Goal: Task Accomplishment & Management: Manage account settings

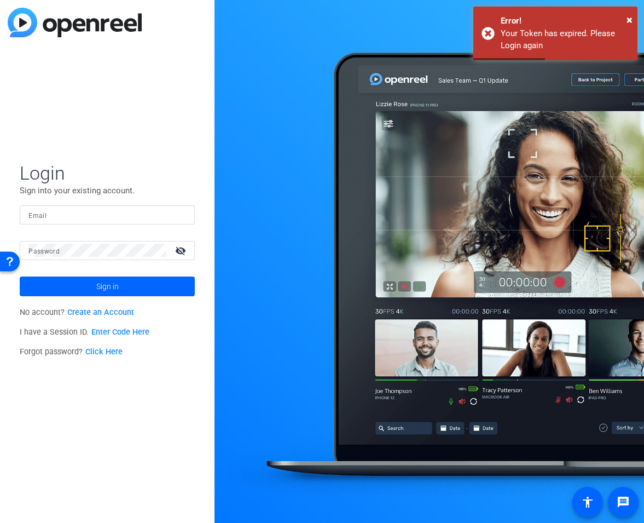
click at [117, 220] on input "Email" at bounding box center [107, 214] width 158 height 13
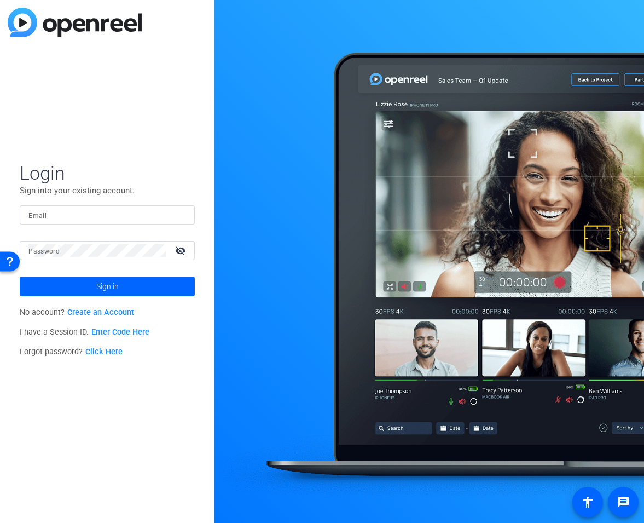
type input "alexandra.pinger@sunbit.com"
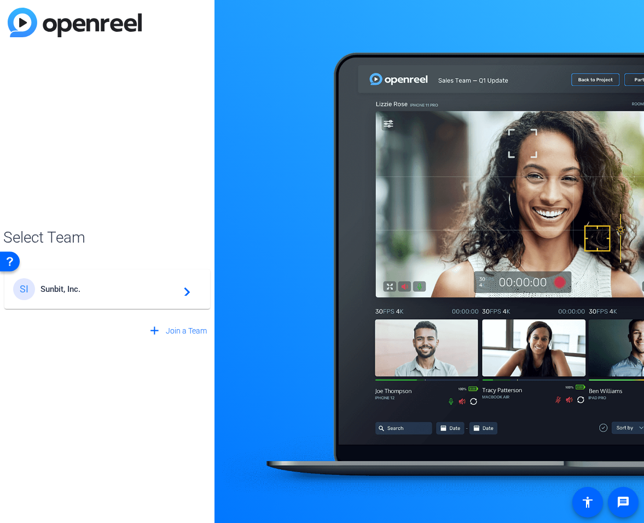
click at [126, 293] on span "Sunbit, Inc." at bounding box center [109, 289] width 137 height 10
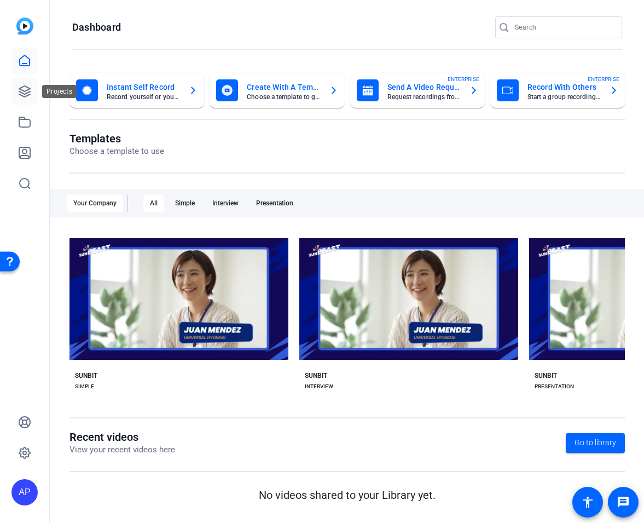
click at [27, 91] on icon at bounding box center [24, 91] width 11 height 11
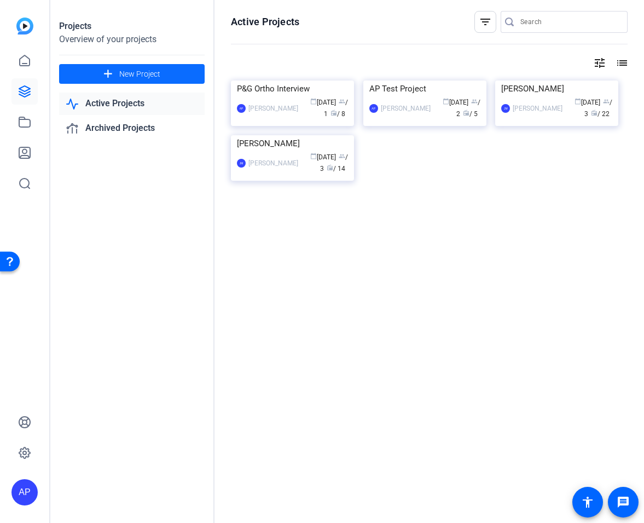
click at [146, 77] on span "New Project" at bounding box center [139, 73] width 41 height 11
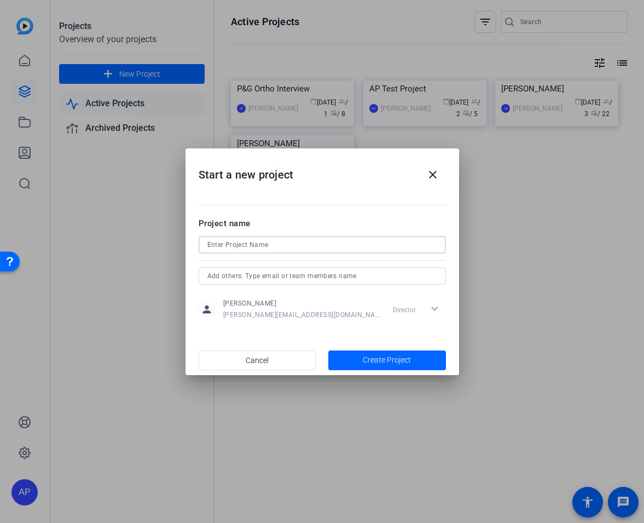
click at [266, 246] on input at bounding box center [322, 244] width 230 height 13
type input "Fagin Orthodontics Video Testimoinal"
click at [407, 361] on span "Create Project" at bounding box center [387, 359] width 48 height 11
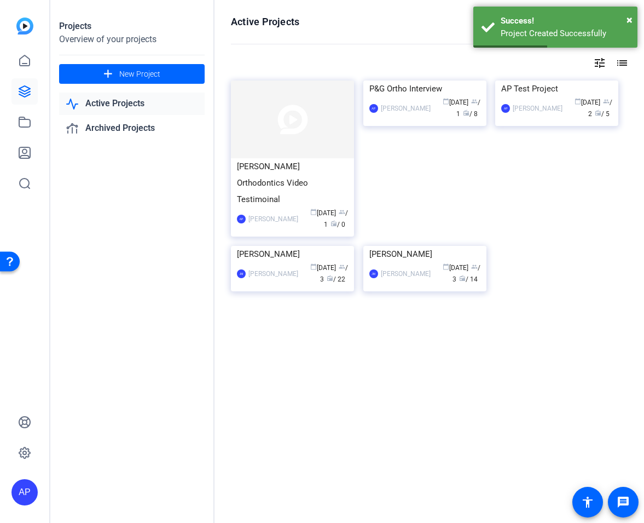
click at [327, 148] on img at bounding box center [292, 119] width 123 height 78
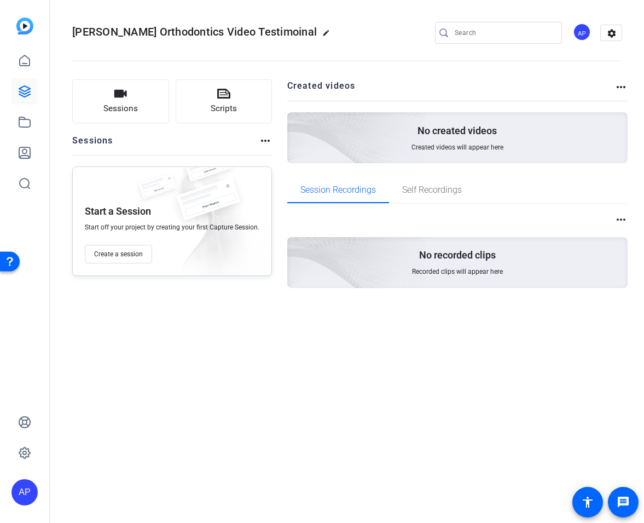
click at [322, 32] on mat-icon "edit" at bounding box center [328, 35] width 13 height 13
click at [137, 35] on input "Fagin Orthodontics Video Testimoinal" at bounding box center [117, 32] width 72 height 13
type input "[PERSON_NAME] Orthodontics Video Testimonial"
click at [168, 33] on span "check_circle" at bounding box center [170, 32] width 13 height 13
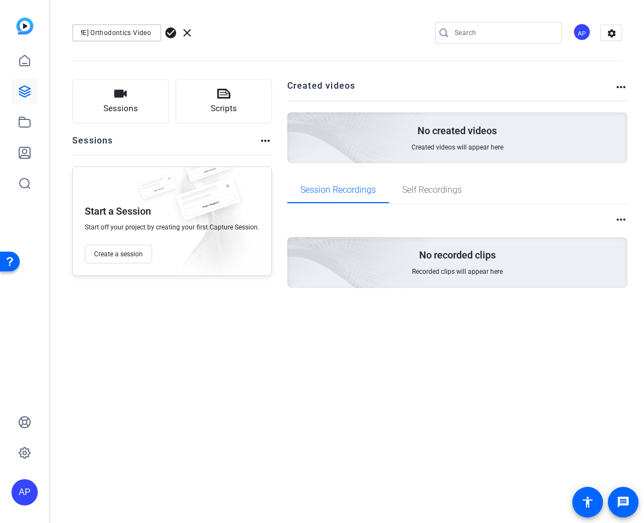
scroll to position [0, 0]
click at [614, 40] on mat-icon "settings" at bounding box center [612, 33] width 22 height 16
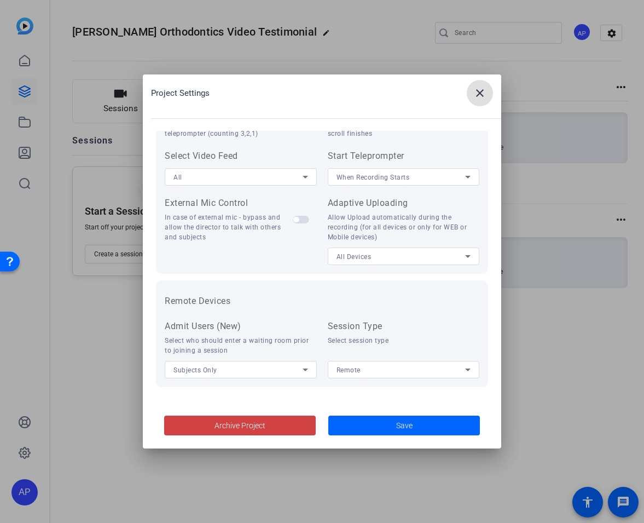
scroll to position [1, 0]
click at [480, 91] on mat-icon "close" at bounding box center [480, 93] width 13 height 13
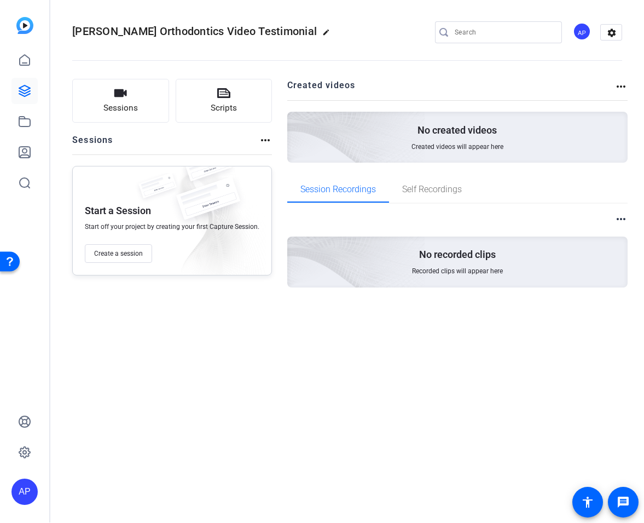
click at [351, 42] on openreel-divider-bar at bounding box center [347, 57] width 550 height 33
click at [261, 136] on mat-icon "more_horiz" at bounding box center [265, 140] width 13 height 13
click at [134, 258] on div at bounding box center [322, 261] width 644 height 523
click at [125, 256] on span "Create a session" at bounding box center [118, 253] width 49 height 9
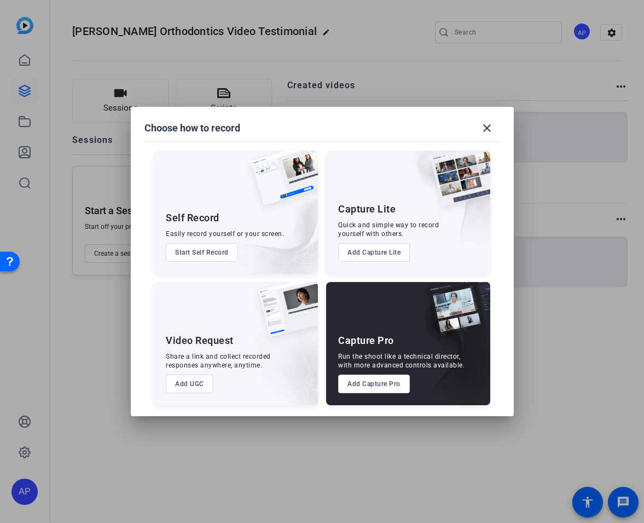
click at [378, 387] on button "Add Capture Pro" at bounding box center [374, 383] width 72 height 19
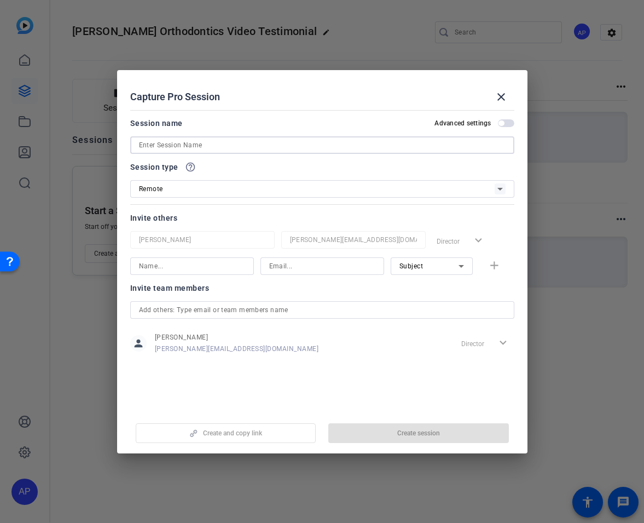
click at [239, 148] on input at bounding box center [322, 145] width 367 height 13
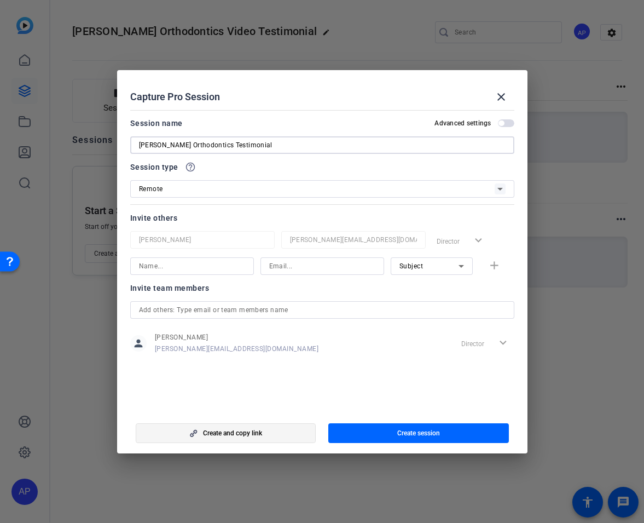
type input "Fagin Orthodontics Testimonial"
click at [264, 437] on span "button" at bounding box center [226, 433] width 180 height 26
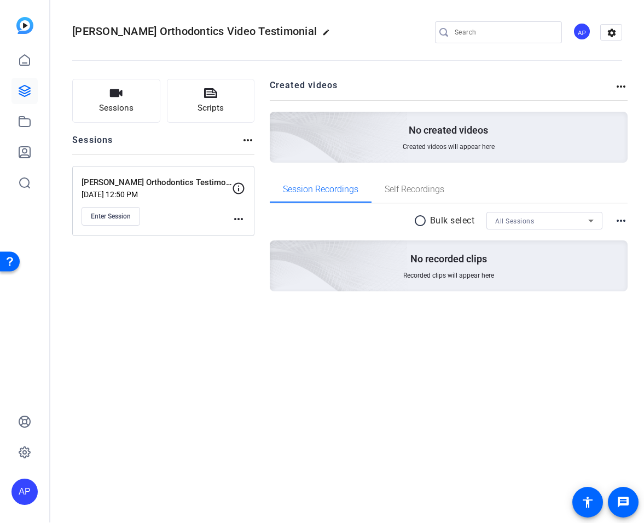
click at [240, 221] on mat-icon "more_horiz" at bounding box center [238, 218] width 13 height 13
click at [238, 187] on div at bounding box center [322, 261] width 644 height 523
click at [238, 189] on icon at bounding box center [238, 188] width 13 height 13
click at [242, 218] on mat-icon "more_horiz" at bounding box center [238, 218] width 13 height 13
drag, startPoint x: 280, startPoint y: 239, endPoint x: 274, endPoint y: 239, distance: 6.0
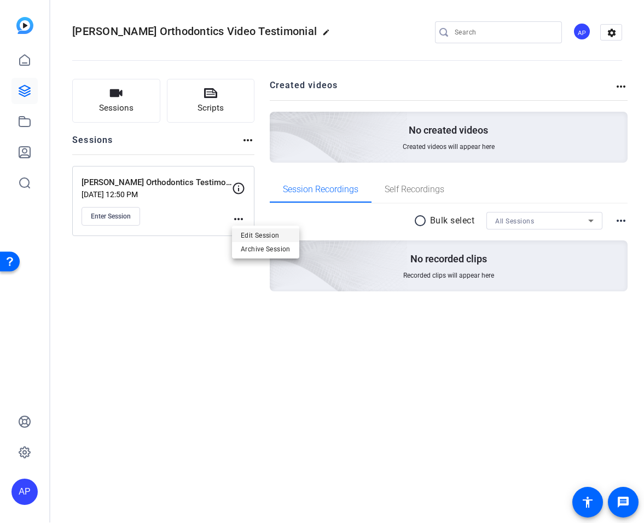
click at [280, 239] on span "Edit Session" at bounding box center [266, 234] width 50 height 13
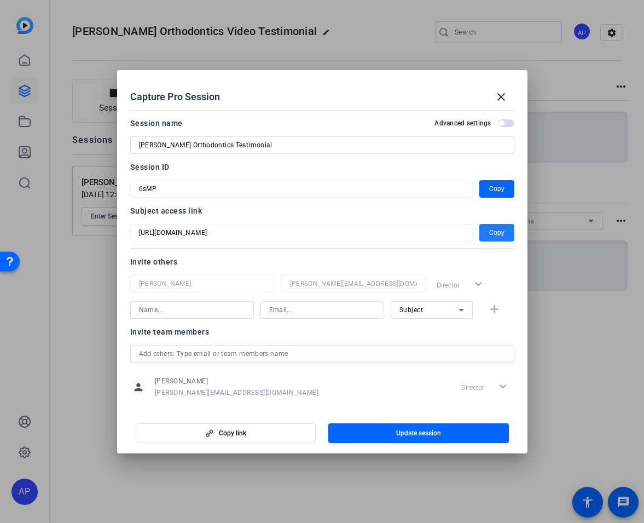
click at [499, 232] on span "Copy" at bounding box center [496, 232] width 15 height 13
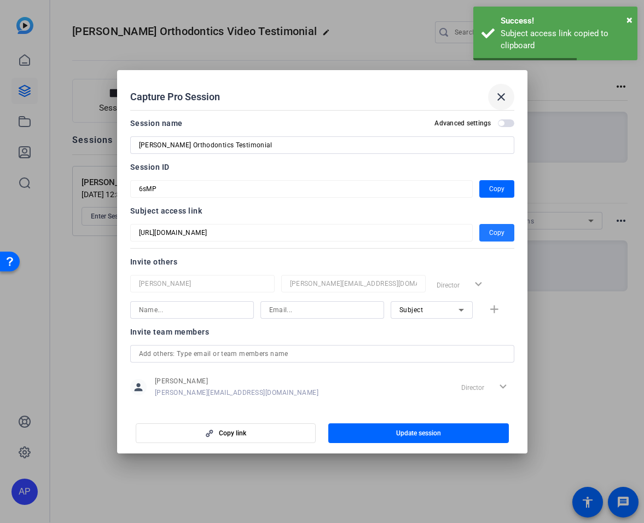
click at [495, 97] on mat-icon "close" at bounding box center [501, 96] width 13 height 13
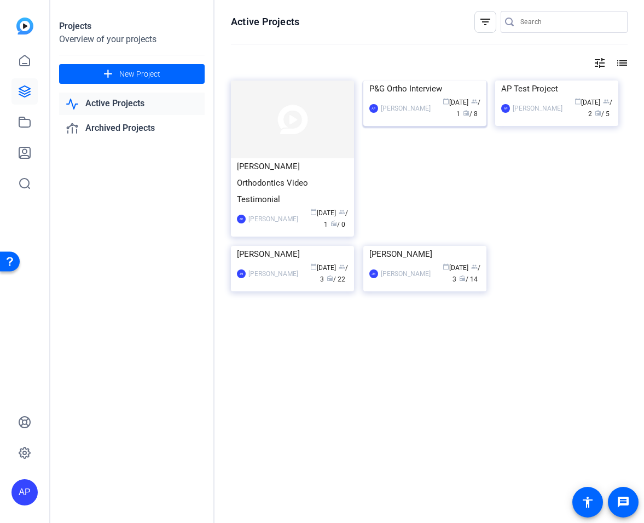
click at [401, 97] on div "P&G Ortho Interview" at bounding box center [425, 88] width 111 height 16
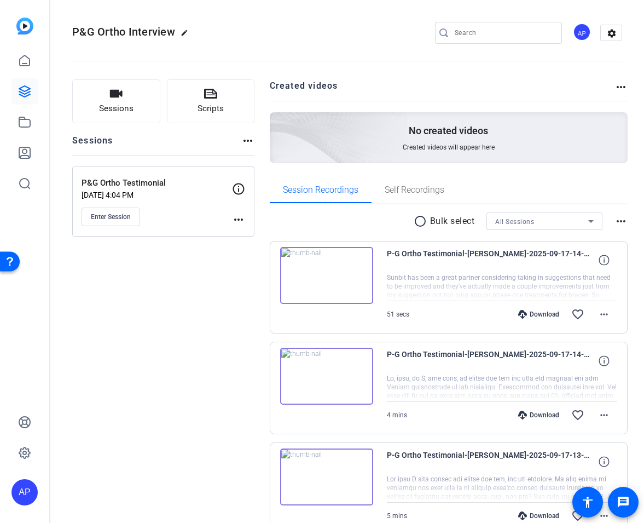
click at [250, 142] on mat-icon "more_horiz" at bounding box center [247, 140] width 13 height 13
drag, startPoint x: 163, startPoint y: 181, endPoint x: 210, endPoint y: 20, distance: 167.2
click at [100, 180] on div at bounding box center [322, 261] width 644 height 523
